Goal: Navigation & Orientation: Find specific page/section

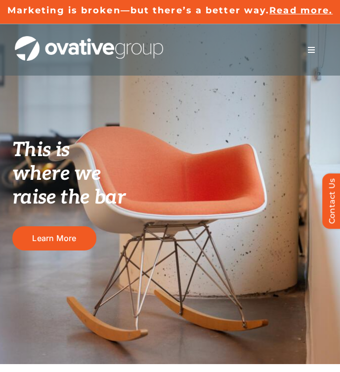
click at [310, 46] on span "Menu" at bounding box center [311, 50] width 8 height 8
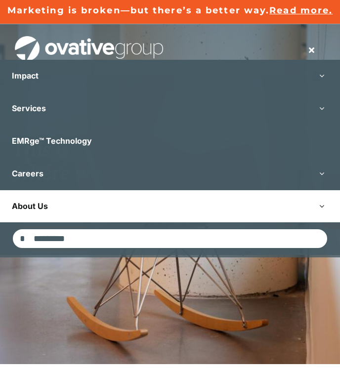
click at [58, 207] on link "About Us" at bounding box center [170, 206] width 340 height 32
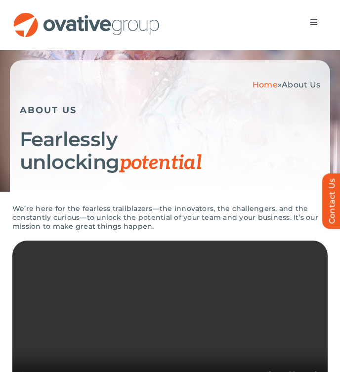
scroll to position [55, 0]
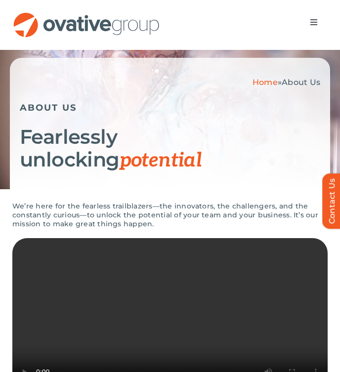
click at [310, 21] on span "Menu" at bounding box center [314, 22] width 8 height 8
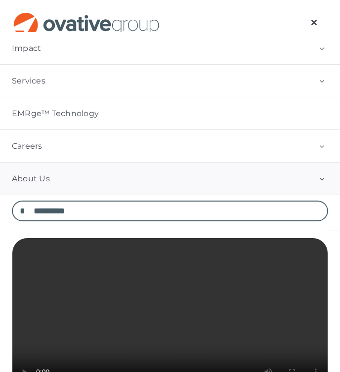
click at [322, 176] on button "Open submenu of About Us" at bounding box center [322, 179] width 37 height 32
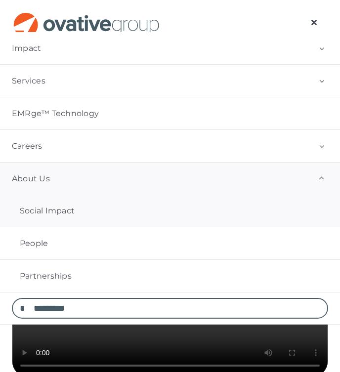
scroll to position [101, 0]
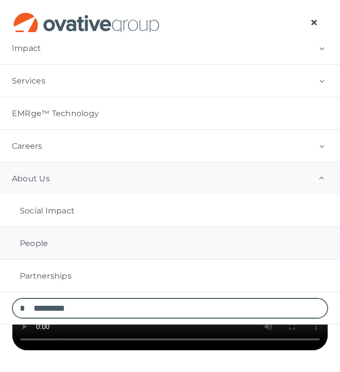
click at [42, 246] on span "People" at bounding box center [34, 244] width 28 height 10
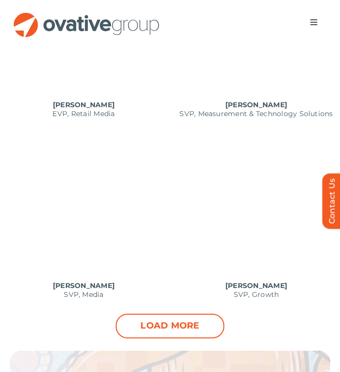
scroll to position [1241, 0]
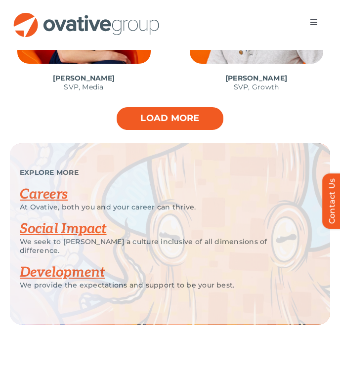
click at [168, 129] on link "Load more" at bounding box center [170, 118] width 109 height 25
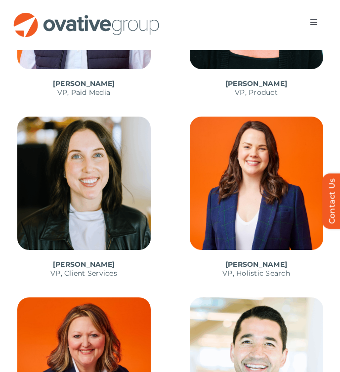
scroll to position [1827, 0]
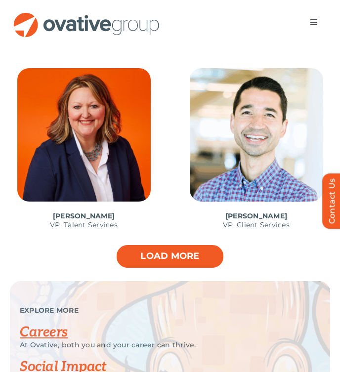
click at [170, 259] on link "Load more" at bounding box center [170, 256] width 109 height 25
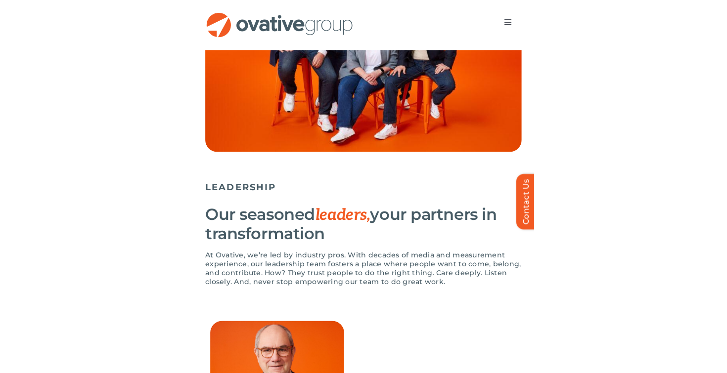
scroll to position [282, 0]
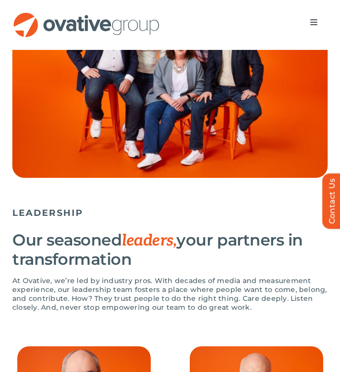
click at [313, 21] on span "Menu" at bounding box center [314, 22] width 8 height 8
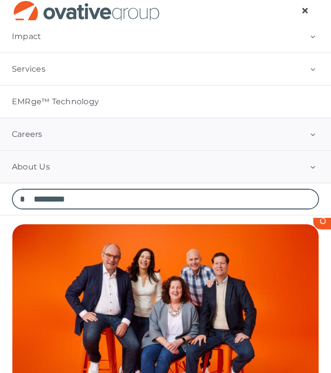
scroll to position [0, 0]
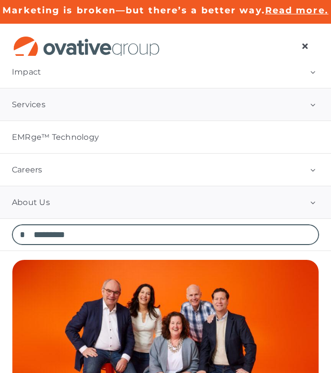
click at [126, 102] on link "Services" at bounding box center [165, 104] width 331 height 32
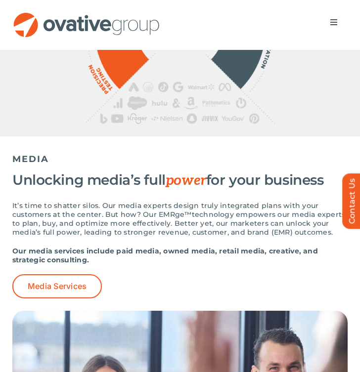
scroll to position [827, 0]
